Goal: Navigation & Orientation: Find specific page/section

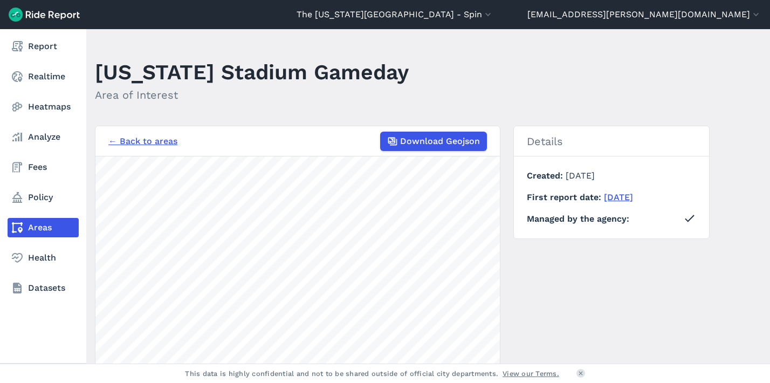
click at [45, 231] on link "Areas" at bounding box center [43, 227] width 71 height 19
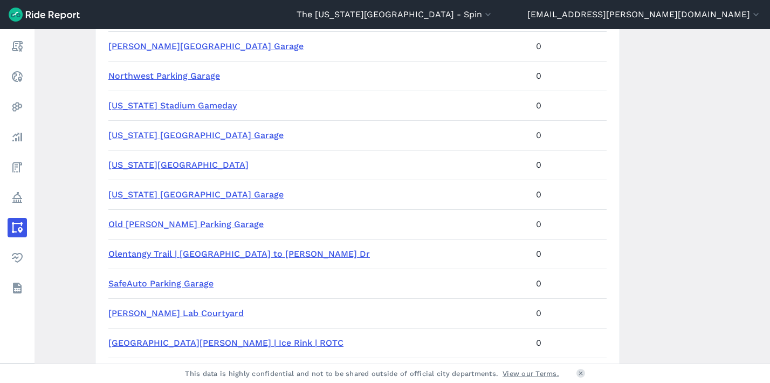
scroll to position [536, 0]
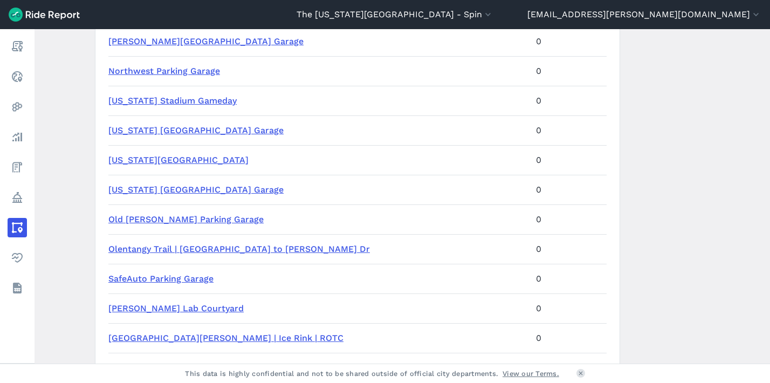
click at [238, 253] on link "Olentangy Trail | [GEOGRAPHIC_DATA] to [PERSON_NAME] Dr" at bounding box center [239, 249] width 262 height 10
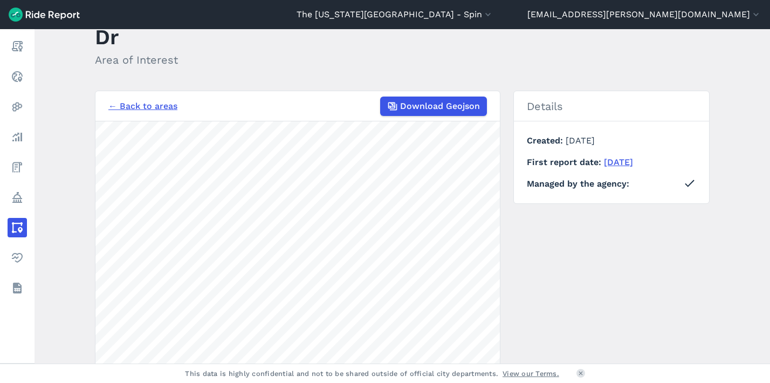
scroll to position [77, 0]
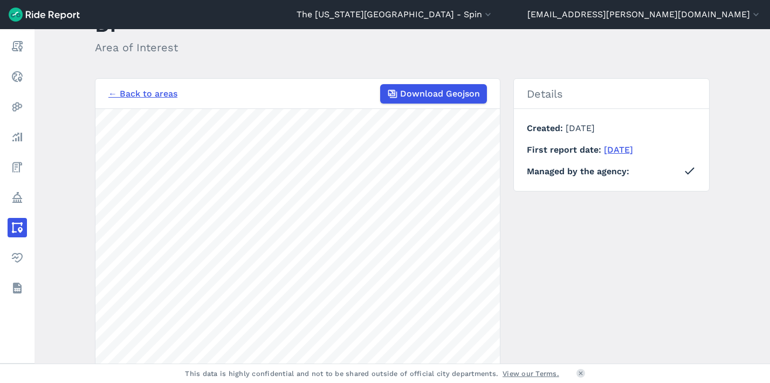
click at [143, 87] on link "← Back to areas" at bounding box center [142, 93] width 69 height 13
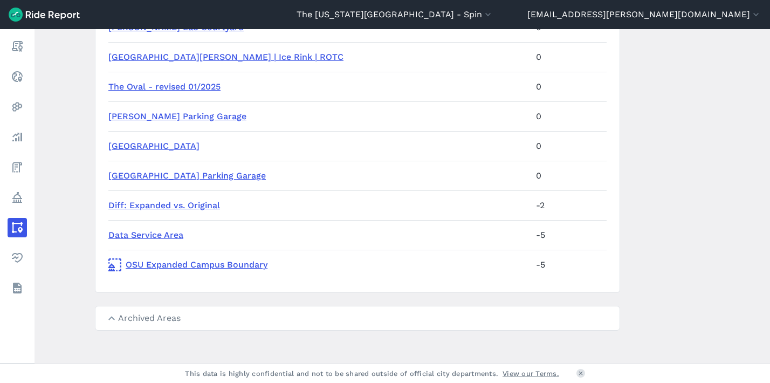
scroll to position [822, 0]
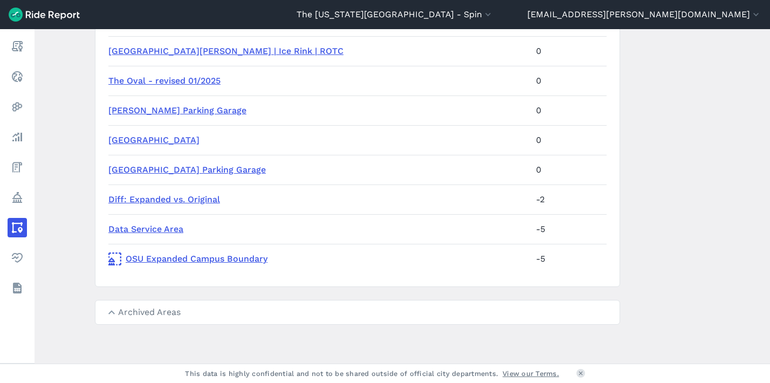
click at [162, 315] on summary "Archived Areas" at bounding box center [357, 312] width 524 height 24
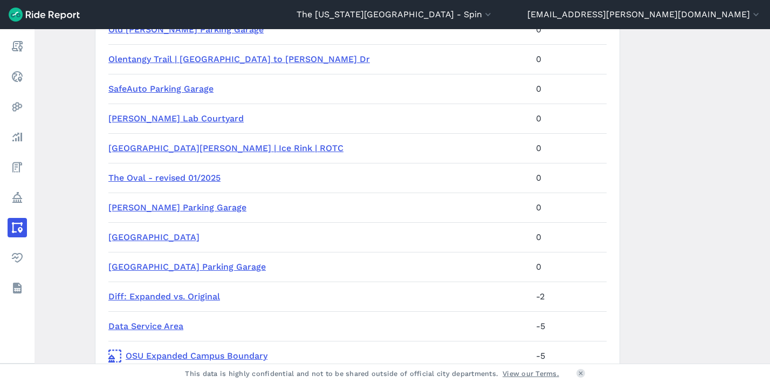
scroll to position [719, 0]
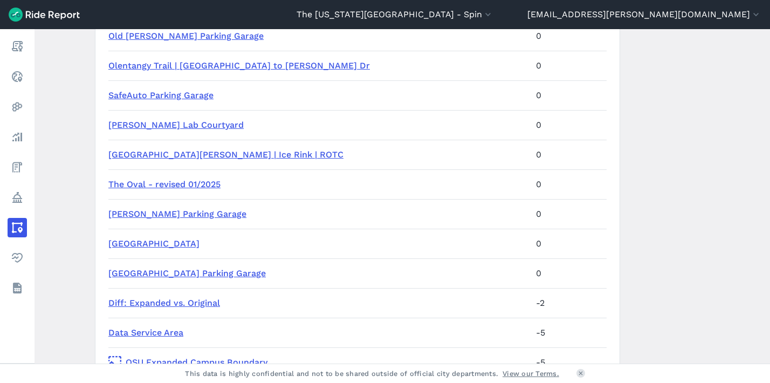
click at [191, 186] on link "The Oval - revised 01/2025" at bounding box center [164, 184] width 112 height 10
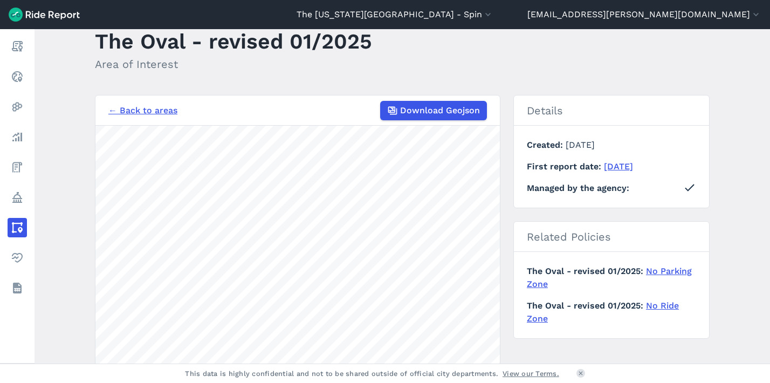
scroll to position [37, 0]
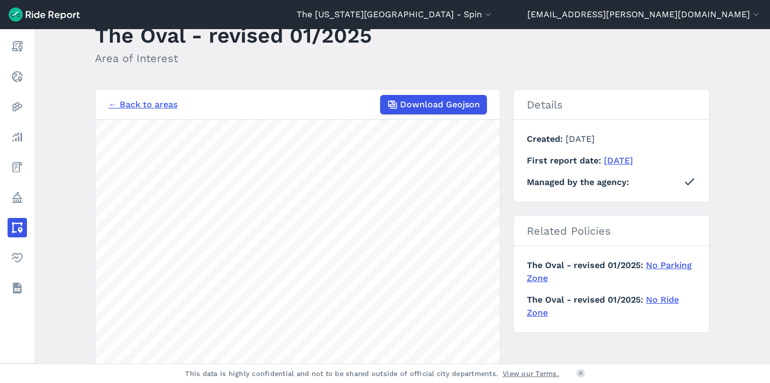
click at [148, 102] on link "← Back to areas" at bounding box center [142, 104] width 69 height 13
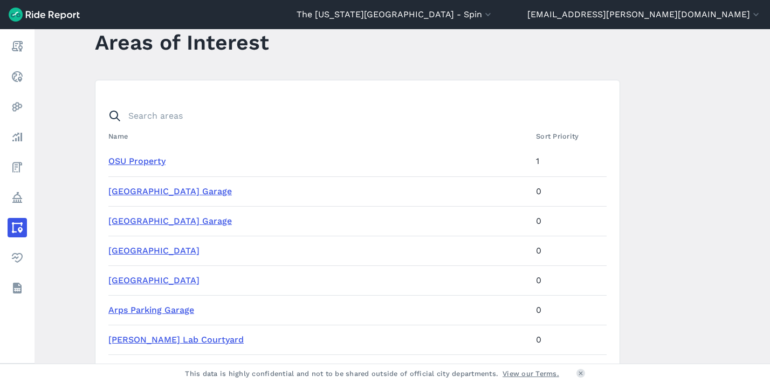
scroll to position [34, 0]
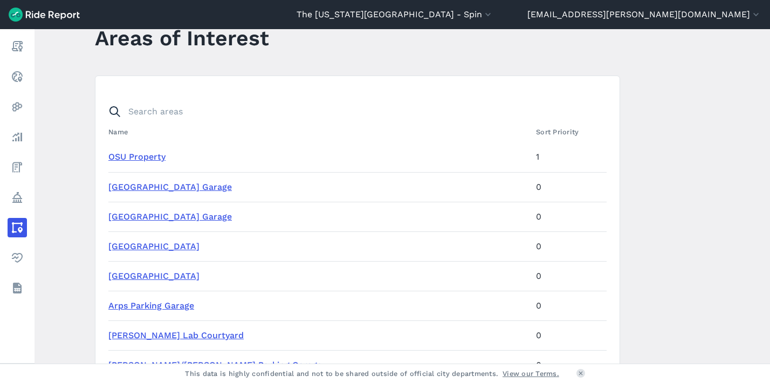
click at [149, 190] on link "[GEOGRAPHIC_DATA] Garage" at bounding box center [170, 187] width 124 height 10
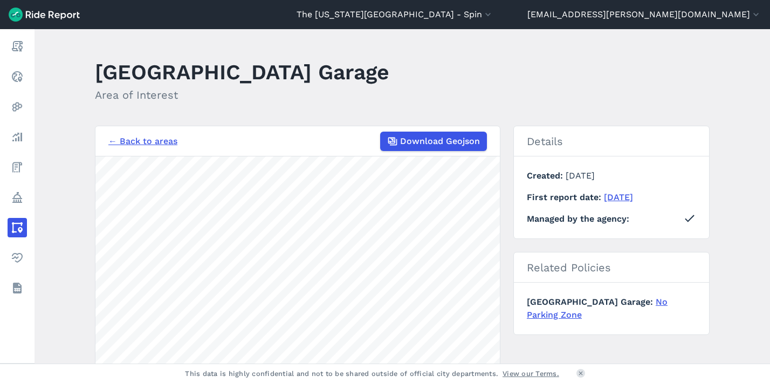
click at [158, 142] on link "← Back to areas" at bounding box center [142, 141] width 69 height 13
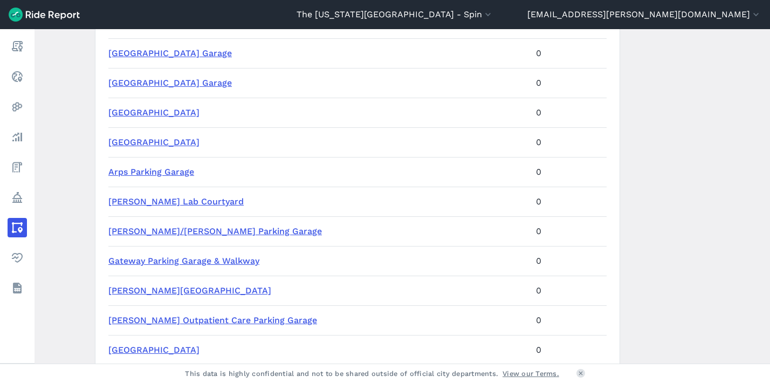
scroll to position [195, 0]
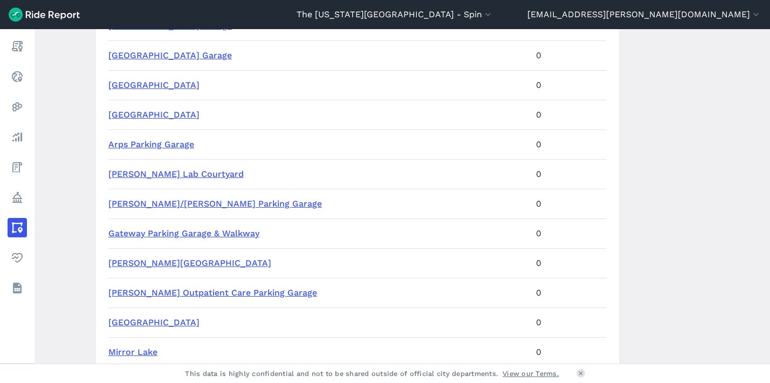
click at [181, 146] on link "Arps Parking Garage" at bounding box center [151, 144] width 86 height 10
